Goal: Task Accomplishment & Management: Manage account settings

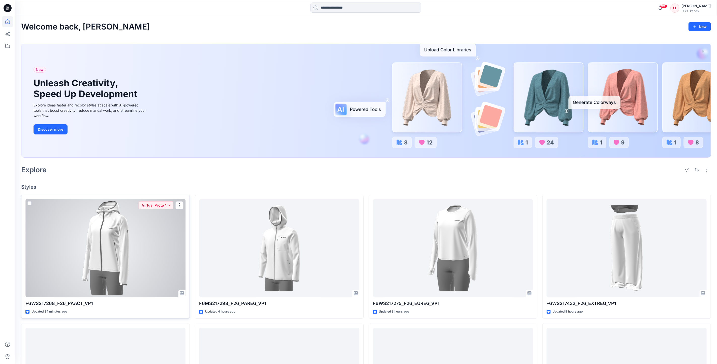
click at [145, 248] on div at bounding box center [105, 248] width 160 height 98
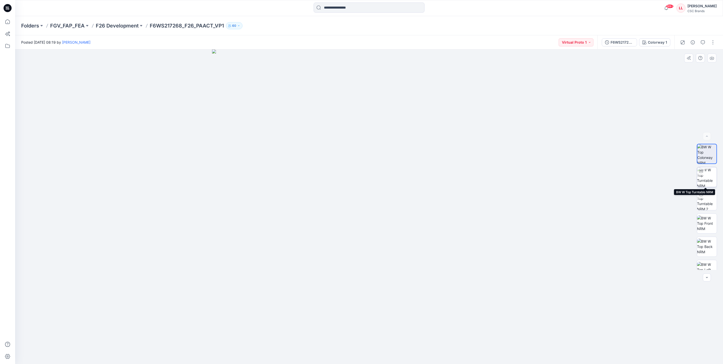
click at [701, 178] on img at bounding box center [707, 177] width 20 height 20
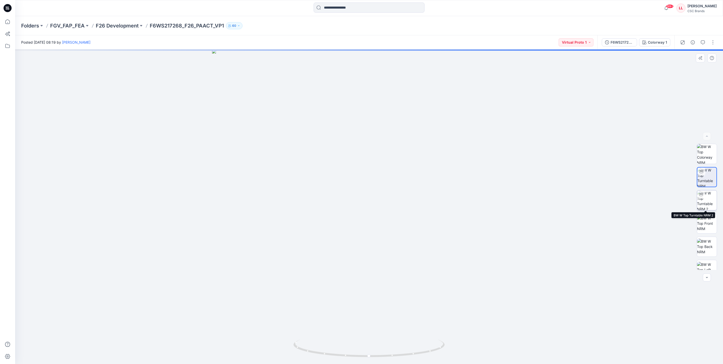
click at [710, 202] on img at bounding box center [707, 200] width 20 height 20
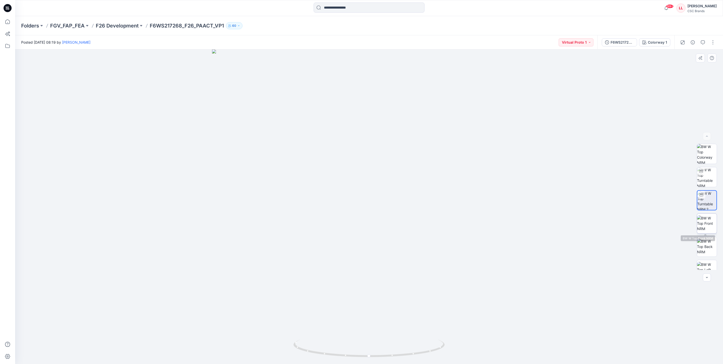
click at [707, 223] on img at bounding box center [707, 223] width 20 height 16
click at [702, 249] on img at bounding box center [707, 247] width 20 height 16
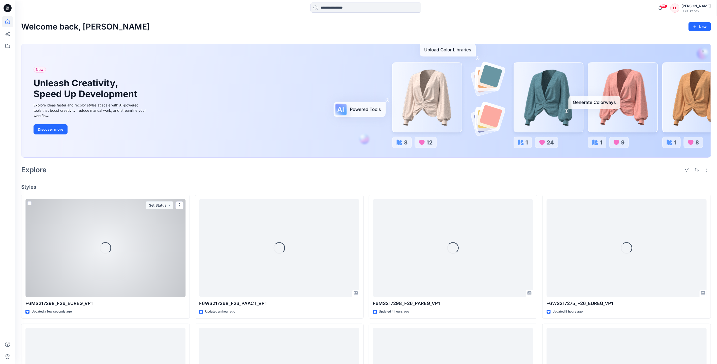
drag, startPoint x: 93, startPoint y: 229, endPoint x: 202, endPoint y: 240, distance: 110.2
click at [93, 229] on div "Loading..." at bounding box center [105, 248] width 160 height 98
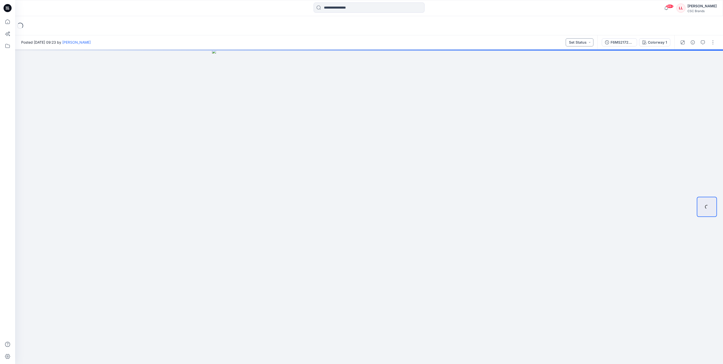
click at [586, 43] on button "Set Status" at bounding box center [580, 42] width 28 height 8
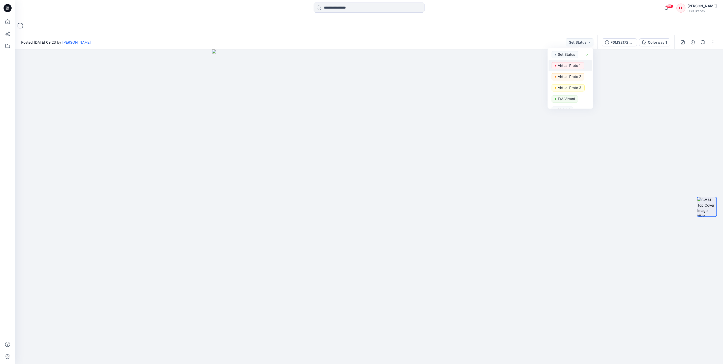
click at [574, 62] on p "Virtual Proto 1" at bounding box center [569, 65] width 23 height 7
click at [708, 44] on div at bounding box center [698, 42] width 47 height 14
click at [710, 45] on button "button" at bounding box center [713, 42] width 8 height 8
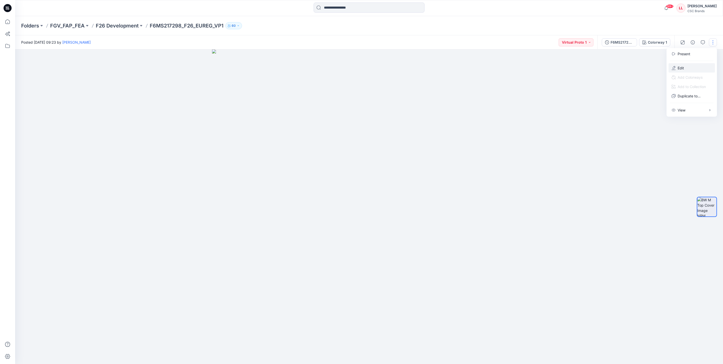
click at [686, 64] on button "Edit" at bounding box center [692, 67] width 46 height 9
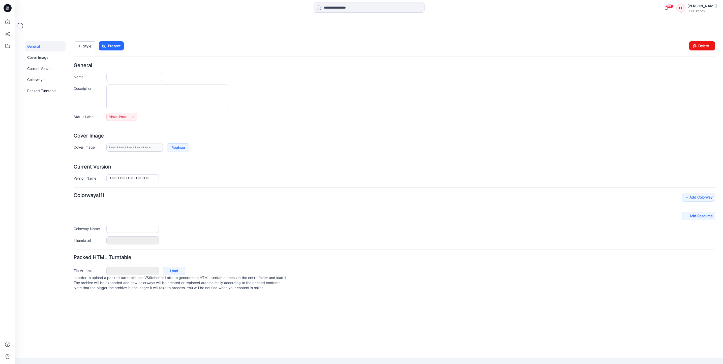
type input "**********"
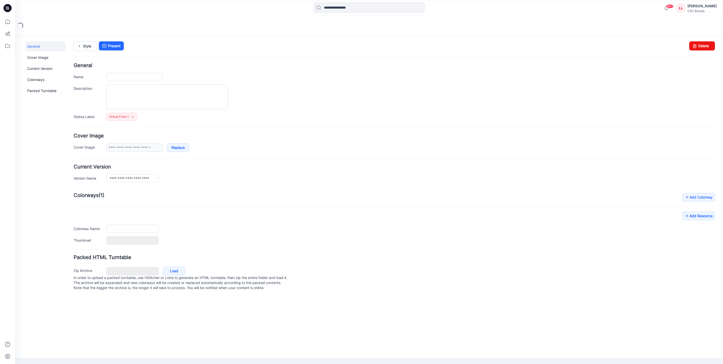
type input "**********"
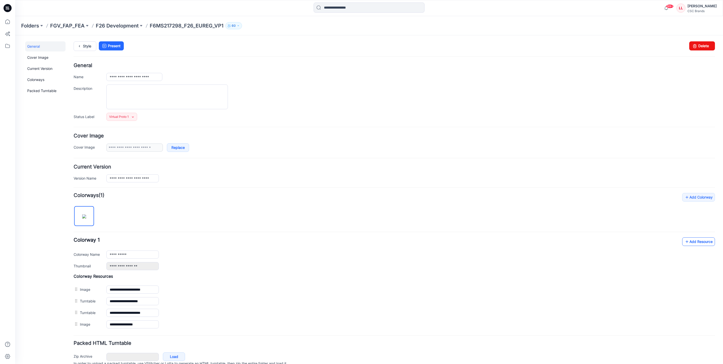
click at [700, 243] on link "Add Resource" at bounding box center [698, 241] width 33 height 9
drag, startPoint x: 9, startPoint y: 24, endPoint x: 13, endPoint y: 27, distance: 5.8
click at [9, 24] on icon at bounding box center [7, 21] width 5 height 5
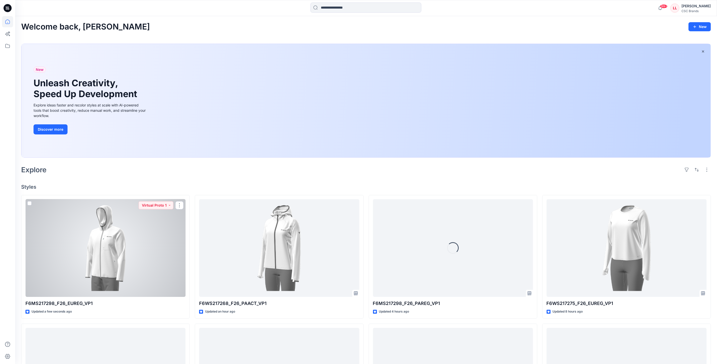
click at [151, 265] on div at bounding box center [105, 248] width 160 height 98
